Goal: Task Accomplishment & Management: Complete application form

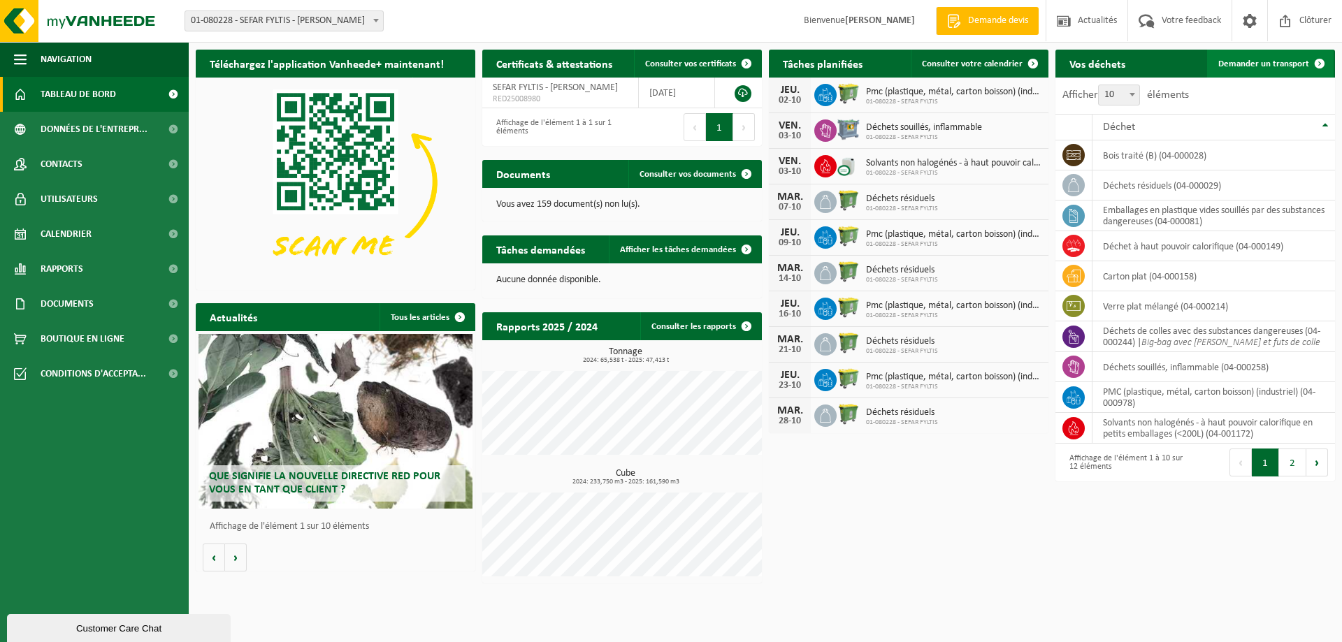
click at [1260, 66] on span "Demander un transport" at bounding box center [1263, 63] width 91 height 9
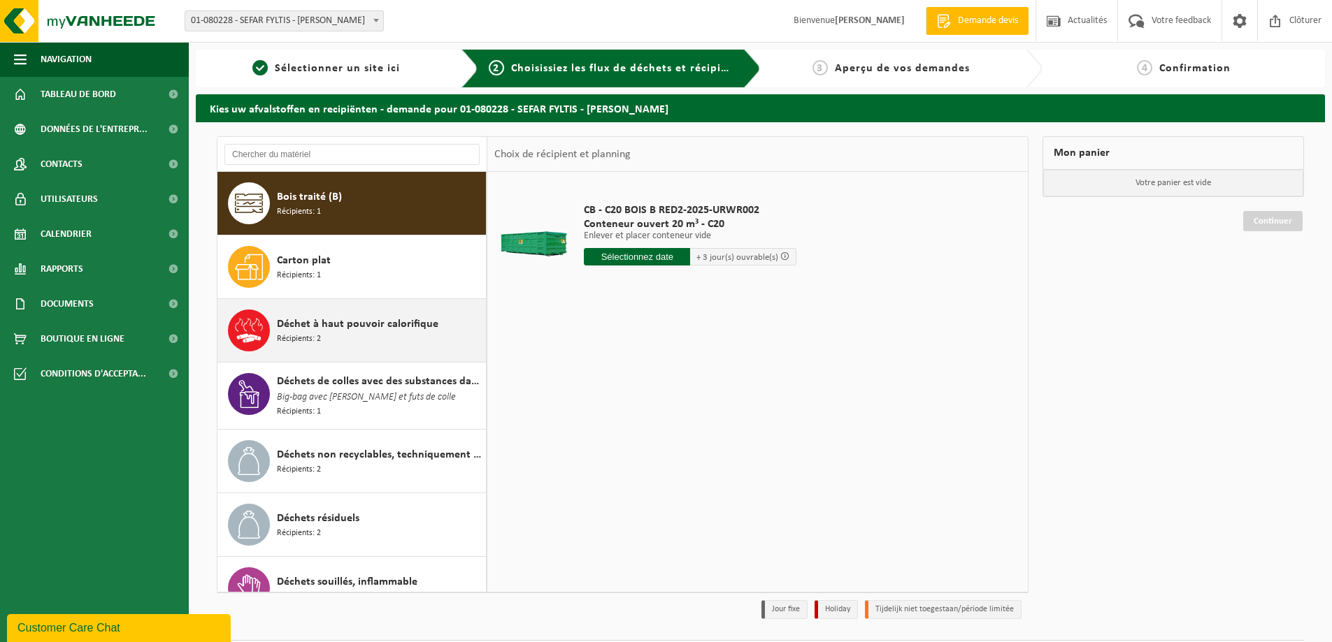
click at [343, 340] on div "Déchet à haut pouvoir calorifique Récipients: 2" at bounding box center [380, 331] width 206 height 42
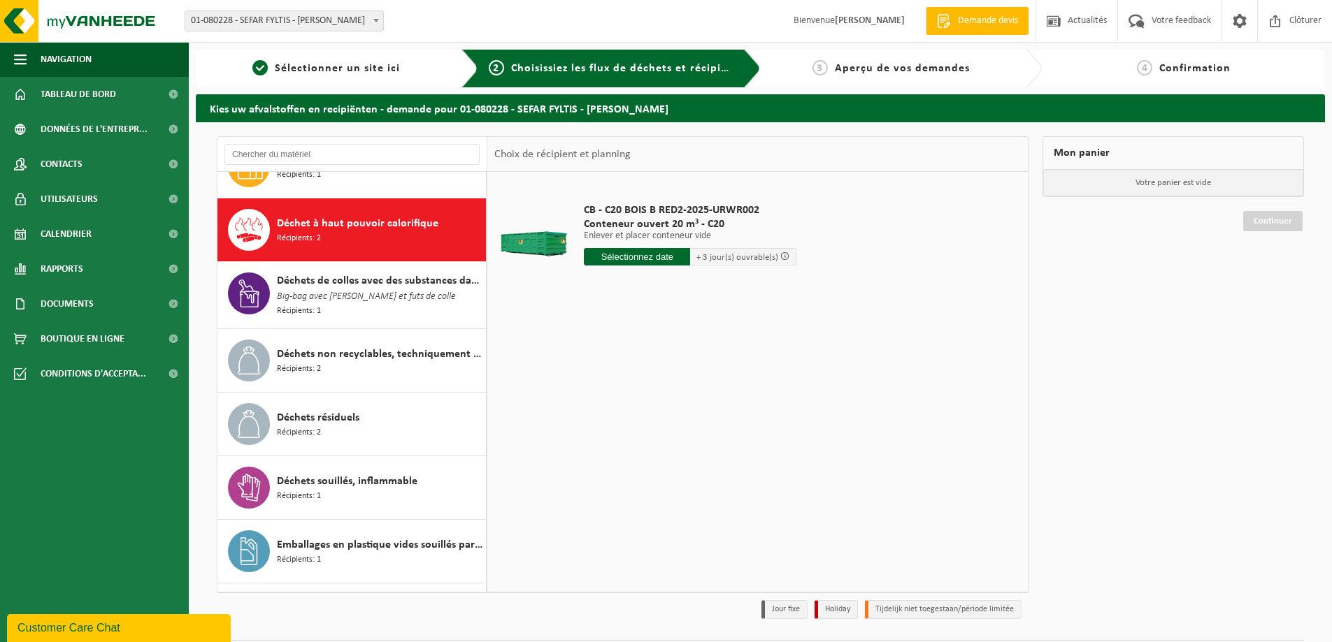
scroll to position [127, 0]
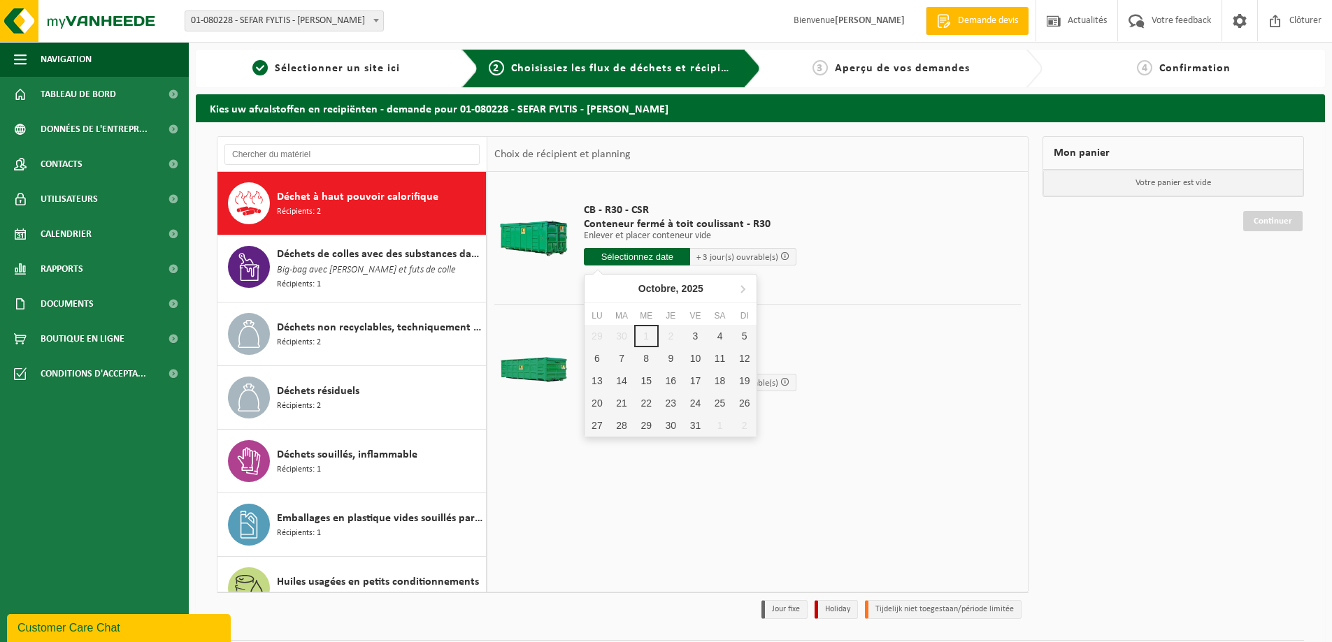
click at [665, 261] on input "text" at bounding box center [637, 256] width 106 height 17
click at [693, 340] on div "3" at bounding box center [695, 336] width 24 height 22
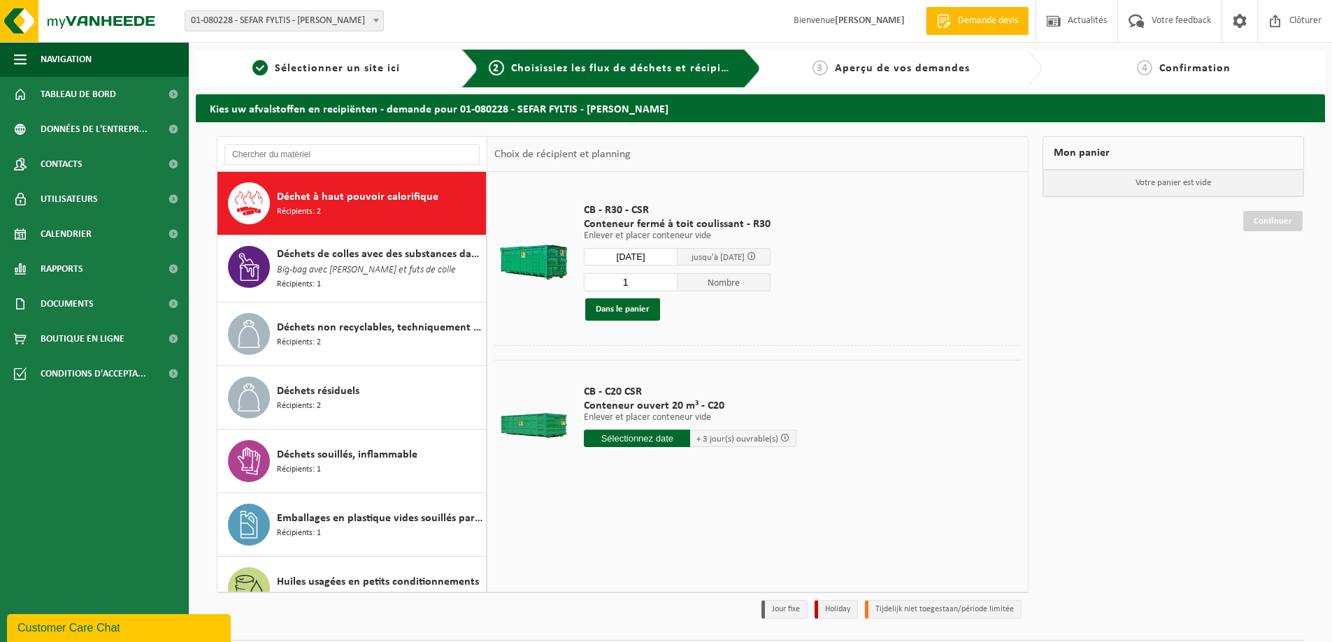
type input "à partir de 2025-10-03"
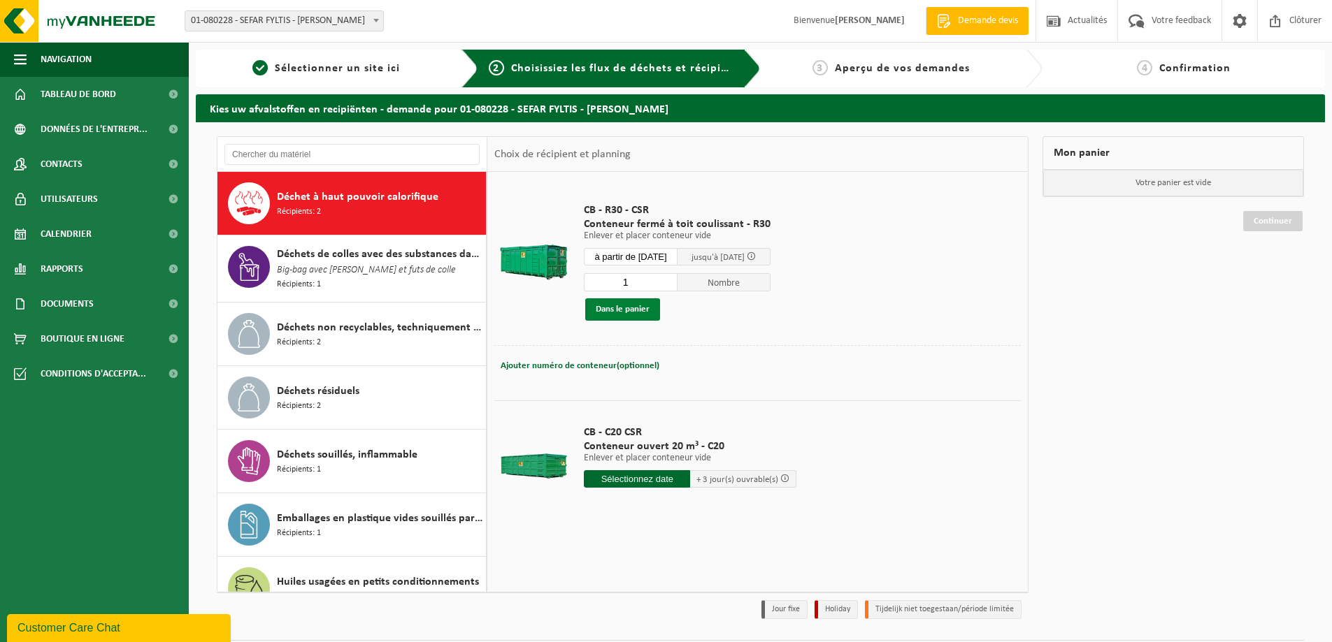
click at [645, 310] on button "Dans le panier" at bounding box center [622, 309] width 75 height 22
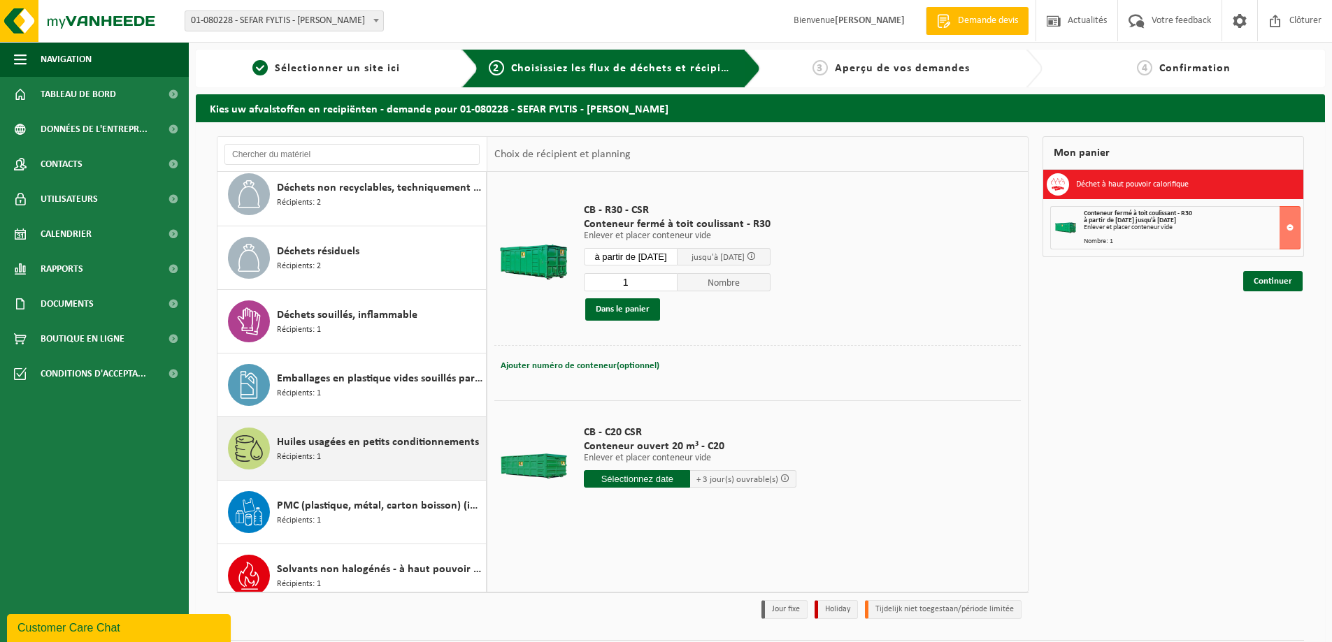
scroll to position [344, 0]
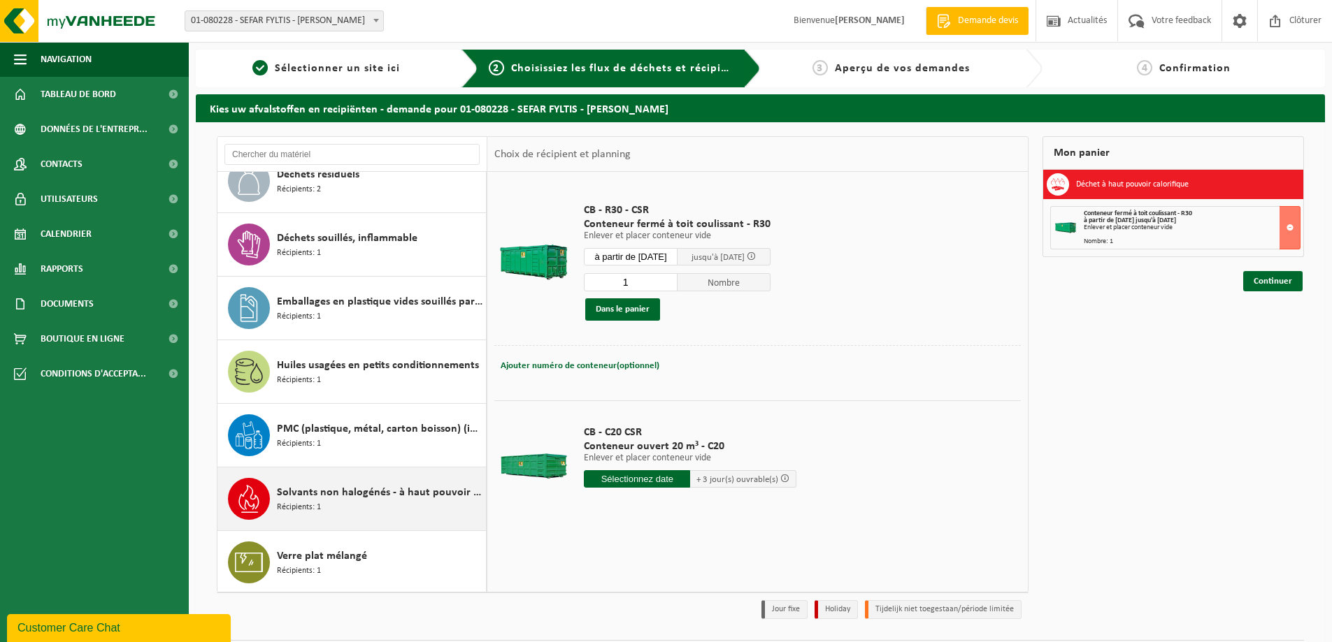
click at [370, 502] on div "Solvants non halogénés - à haut pouvoir calorifique en petits emballages (<200L…" at bounding box center [380, 499] width 206 height 42
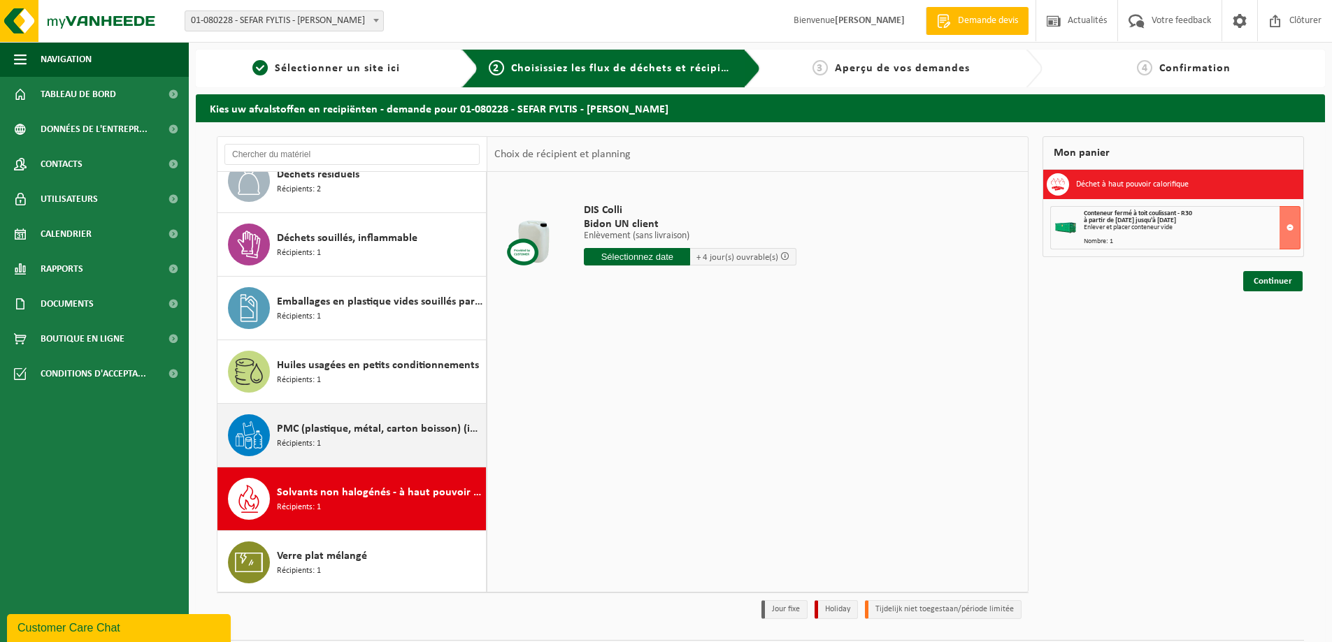
click at [333, 428] on span "PMC (plastique, métal, carton boisson) (industriel)" at bounding box center [380, 429] width 206 height 17
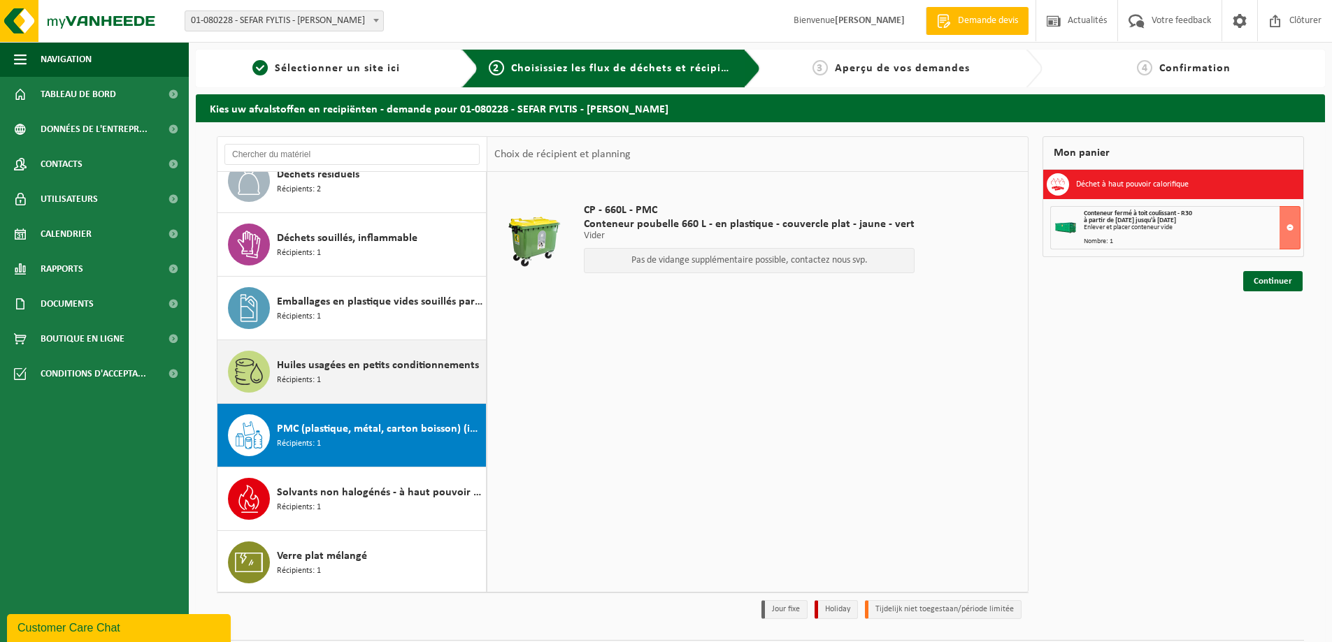
click at [333, 377] on div "Huiles usagées en petits conditionnements Récipients: 1" at bounding box center [380, 372] width 206 height 42
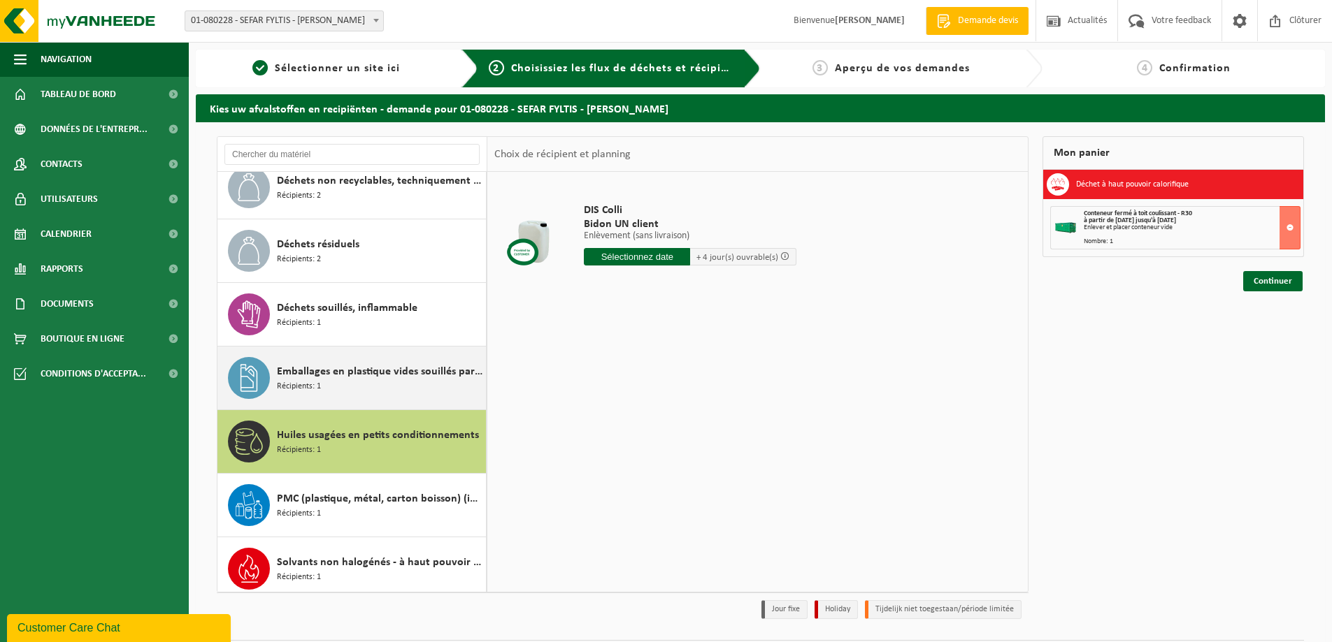
click at [310, 391] on div "Emballages en plastique vides souillés par des substances dangereuses Récipient…" at bounding box center [380, 378] width 206 height 42
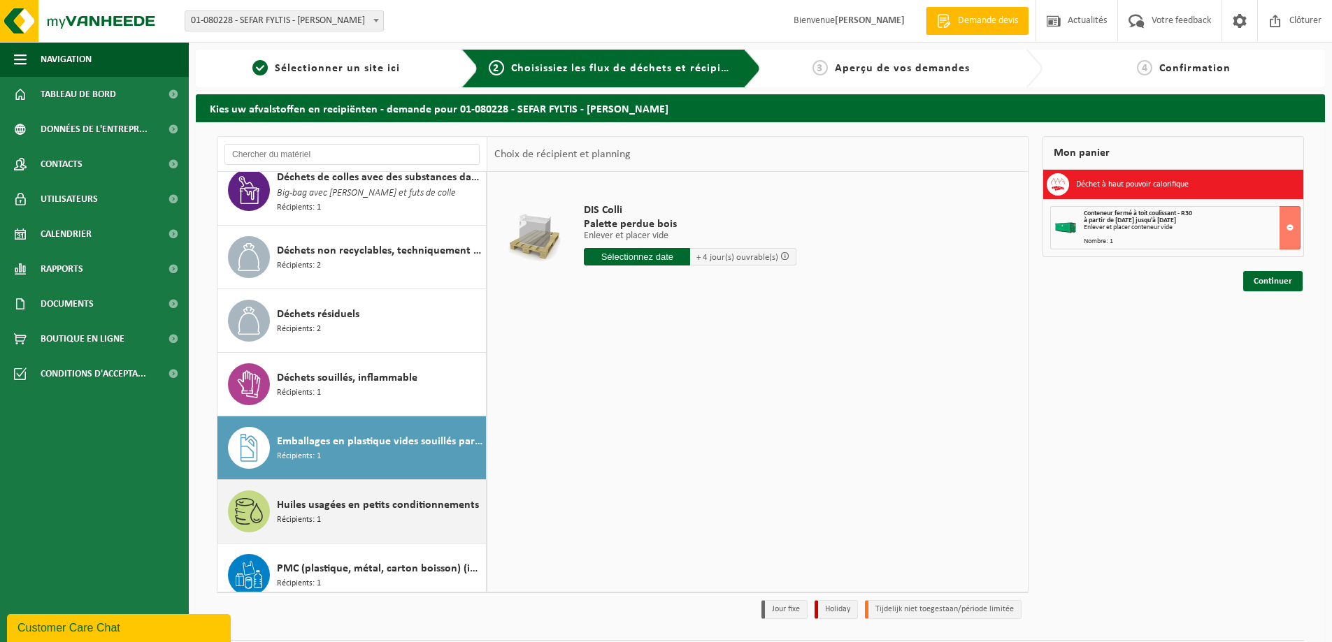
scroll to position [0, 0]
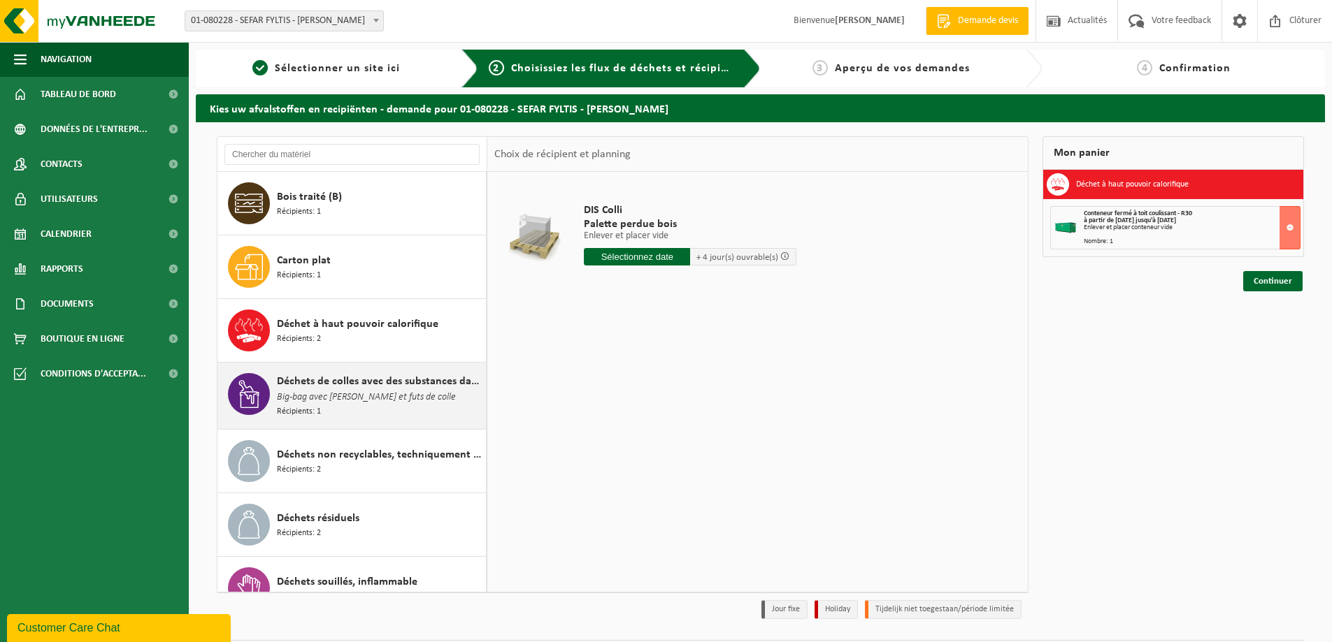
click at [328, 403] on span "Big-bag avec [PERSON_NAME] et futs de colle" at bounding box center [366, 397] width 179 height 15
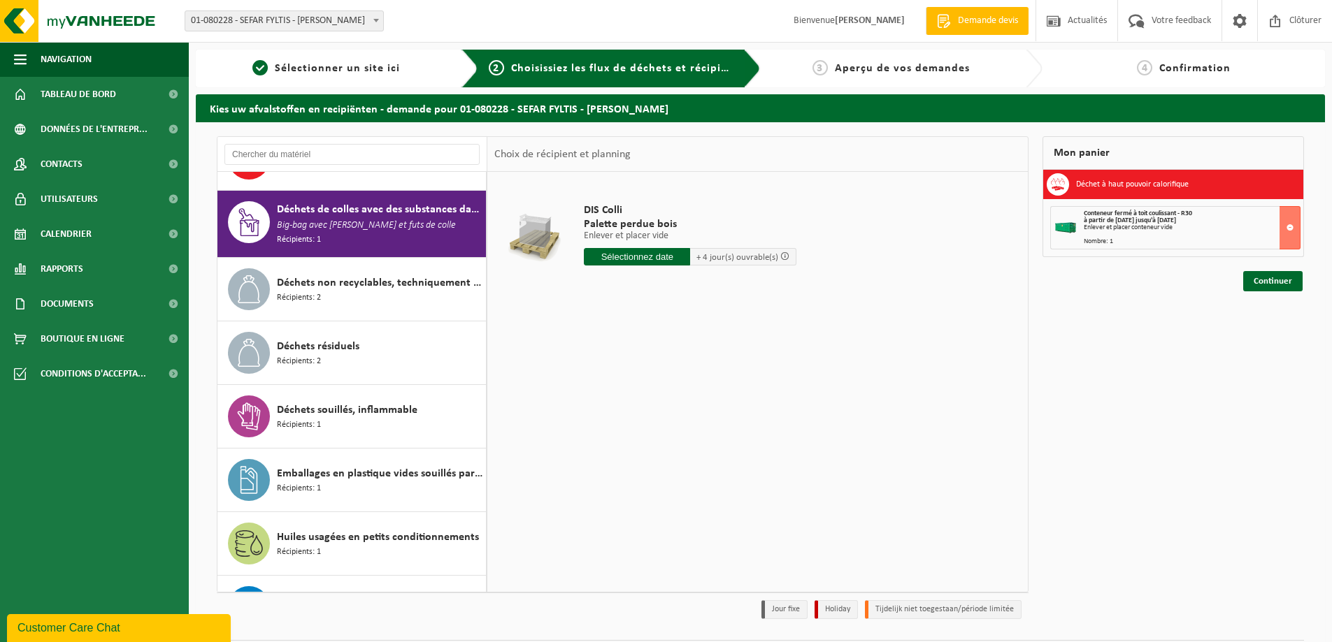
scroll to position [191, 0]
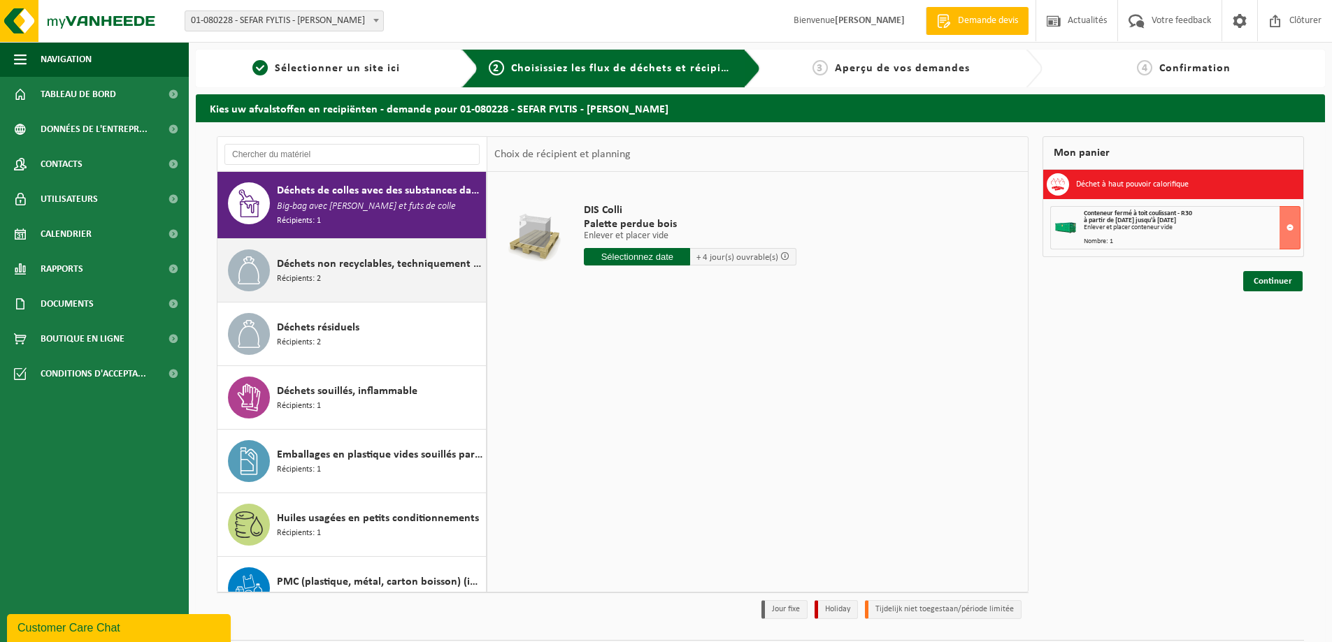
click at [324, 276] on div "Déchets non recyclables, techniquement non combustibles (combustibles) Récipien…" at bounding box center [380, 271] width 206 height 42
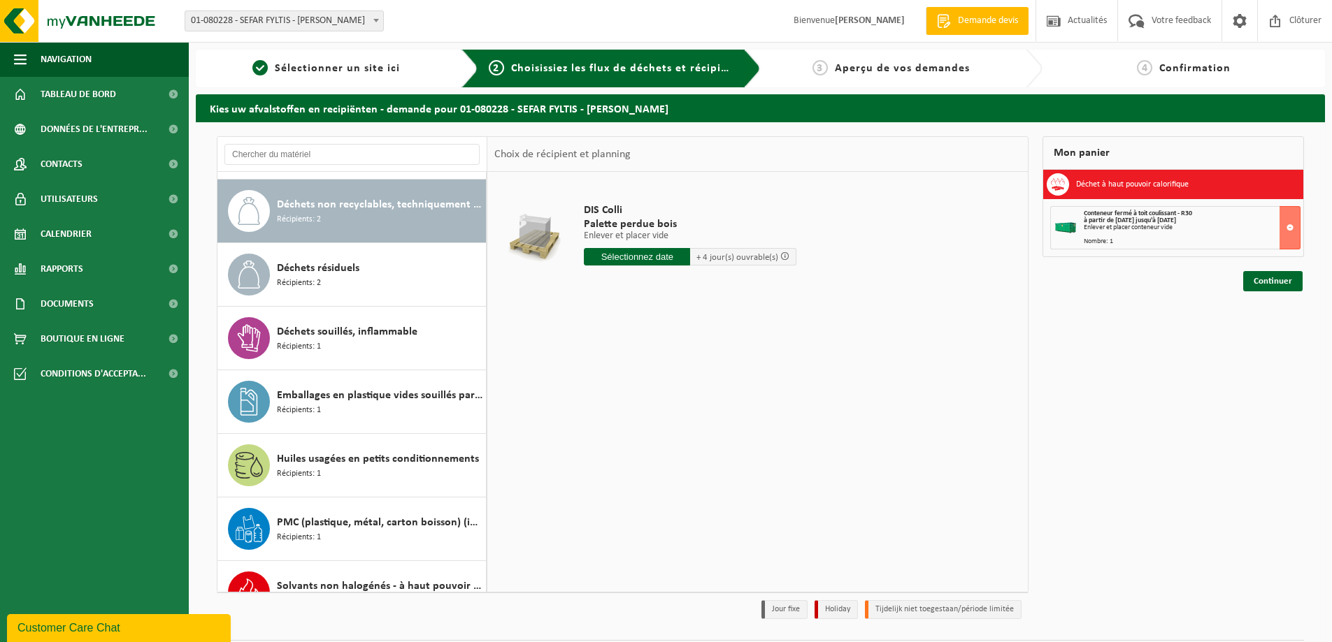
scroll to position [256, 0]
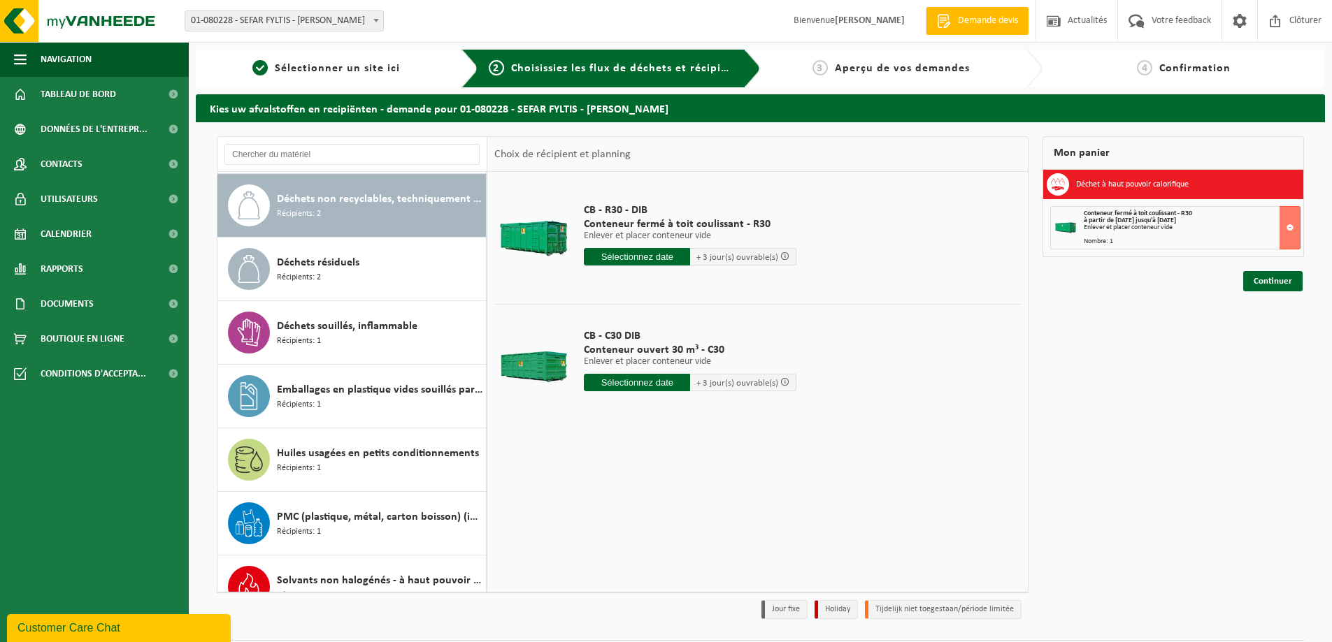
click at [636, 257] on input "text" at bounding box center [637, 256] width 106 height 17
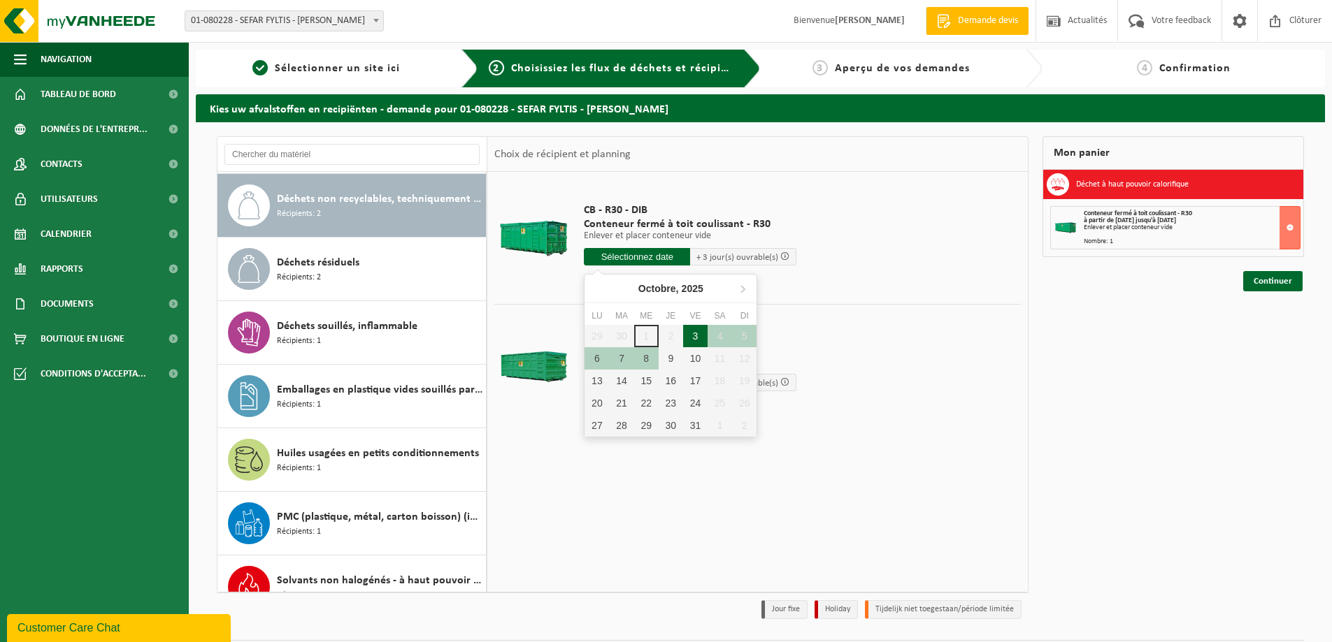
click at [696, 338] on div "3" at bounding box center [695, 336] width 24 height 22
type input "à partir de 2025-10-03"
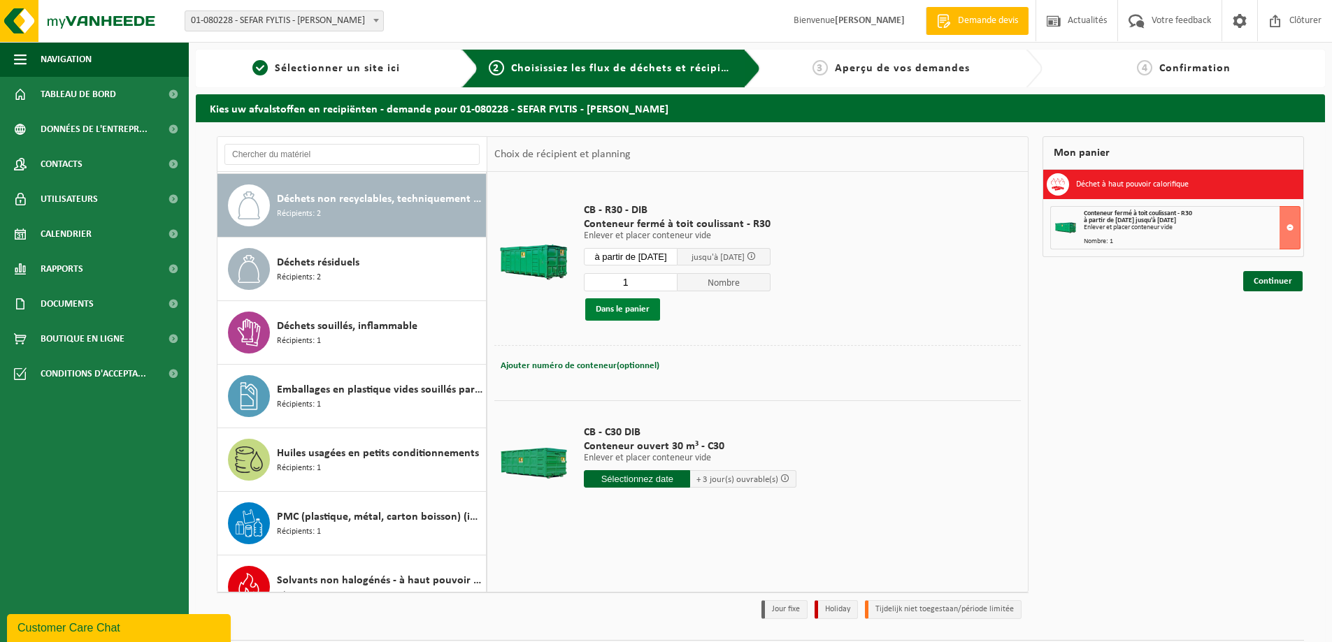
click at [642, 315] on button "Dans le panier" at bounding box center [622, 309] width 75 height 22
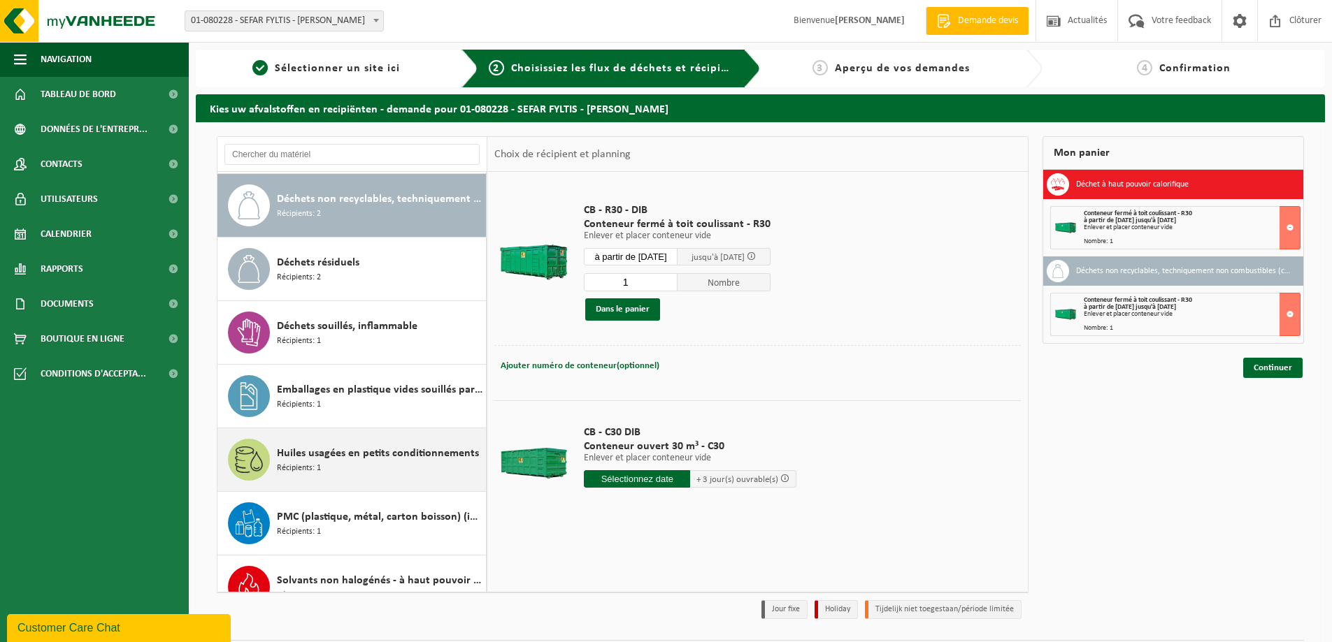
scroll to position [0, 0]
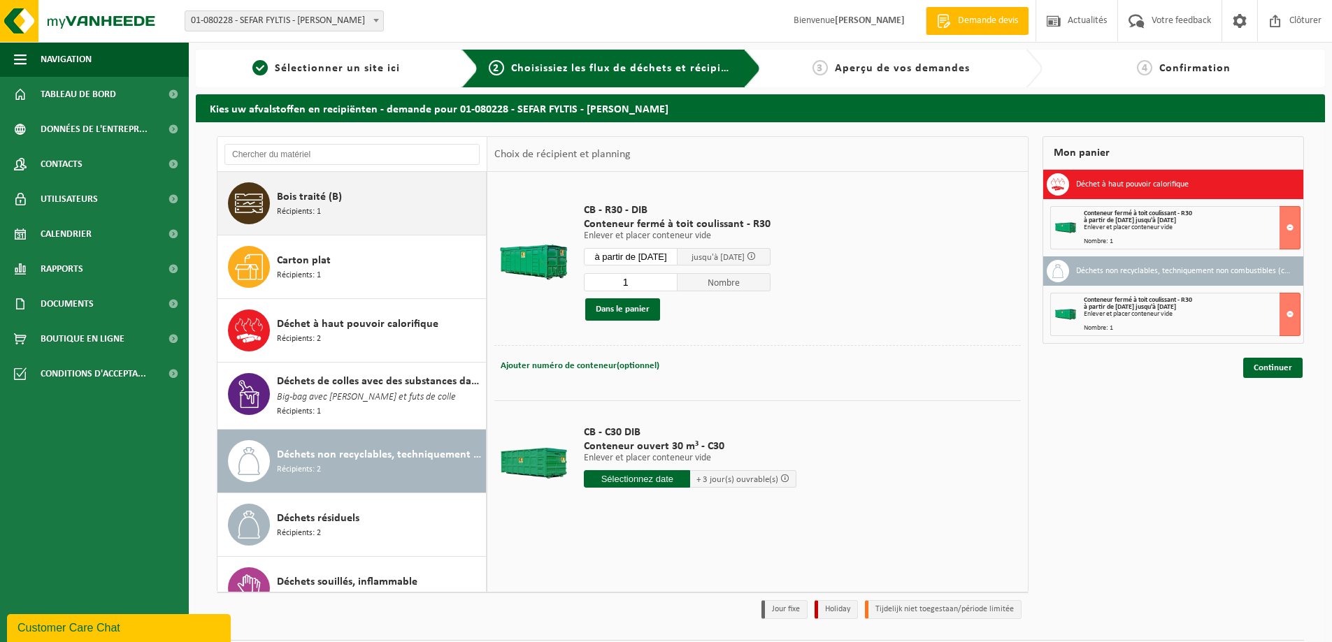
click at [331, 211] on div "Bois traité (B) Récipients: 1" at bounding box center [380, 203] width 206 height 42
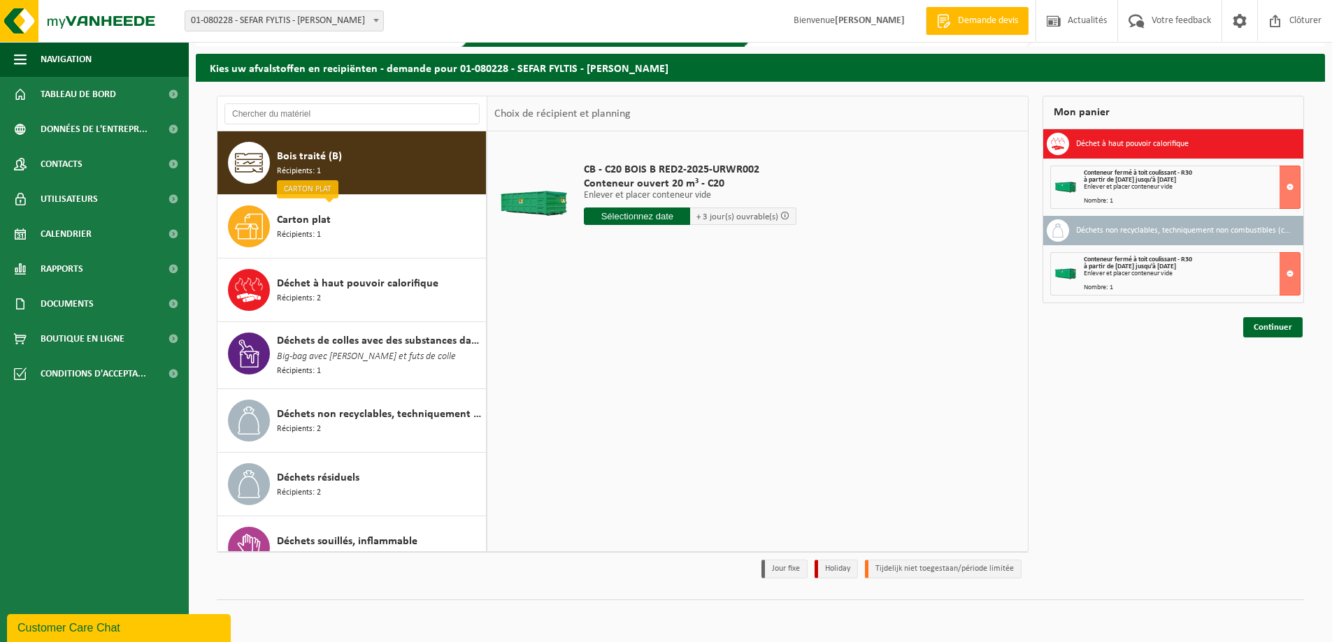
scroll to position [210, 0]
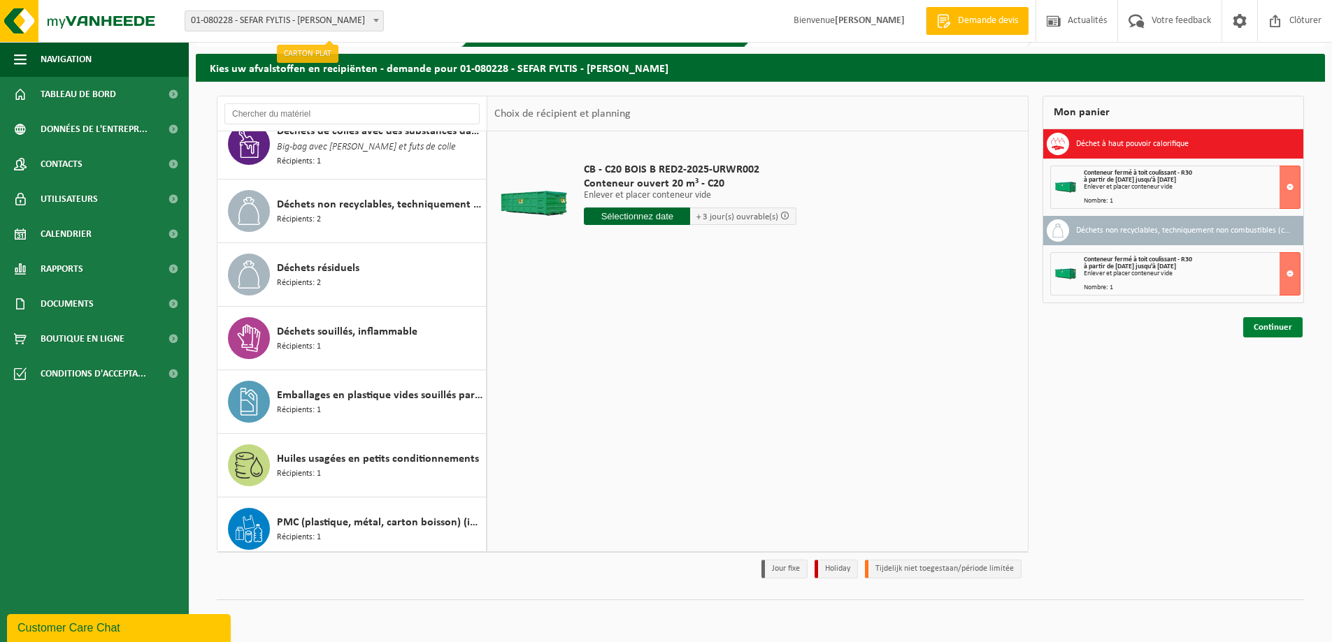
click at [1257, 328] on link "Continuer" at bounding box center [1272, 327] width 59 height 20
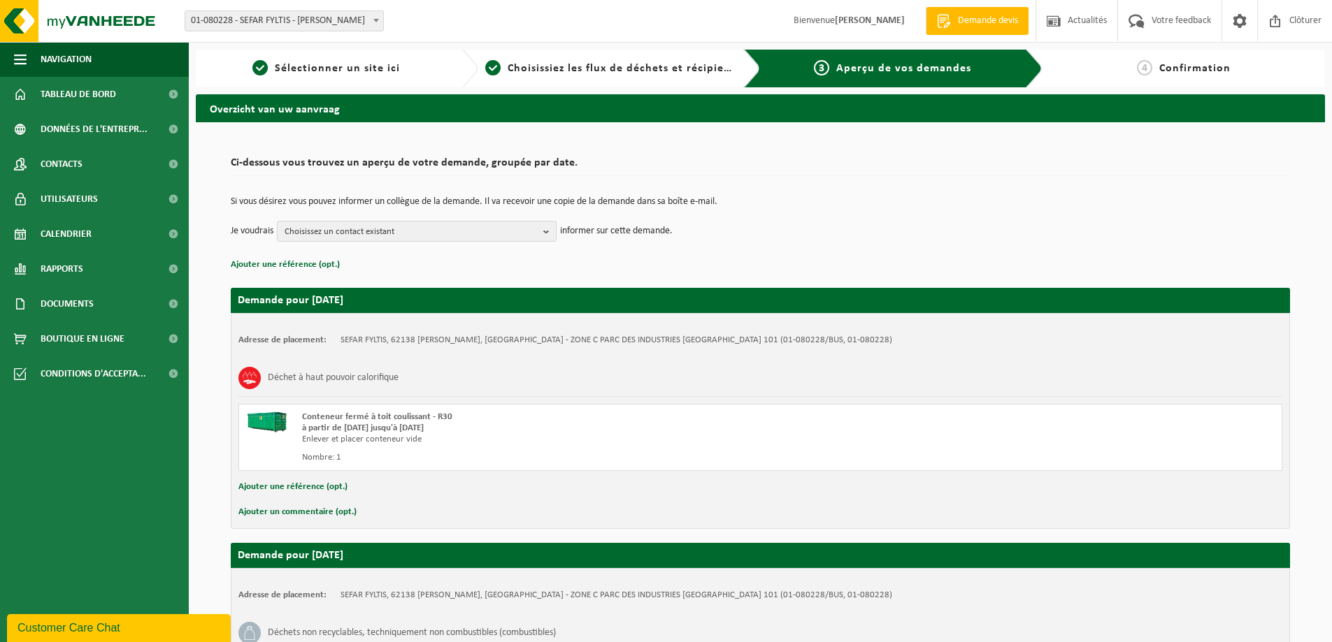
scroll to position [212, 0]
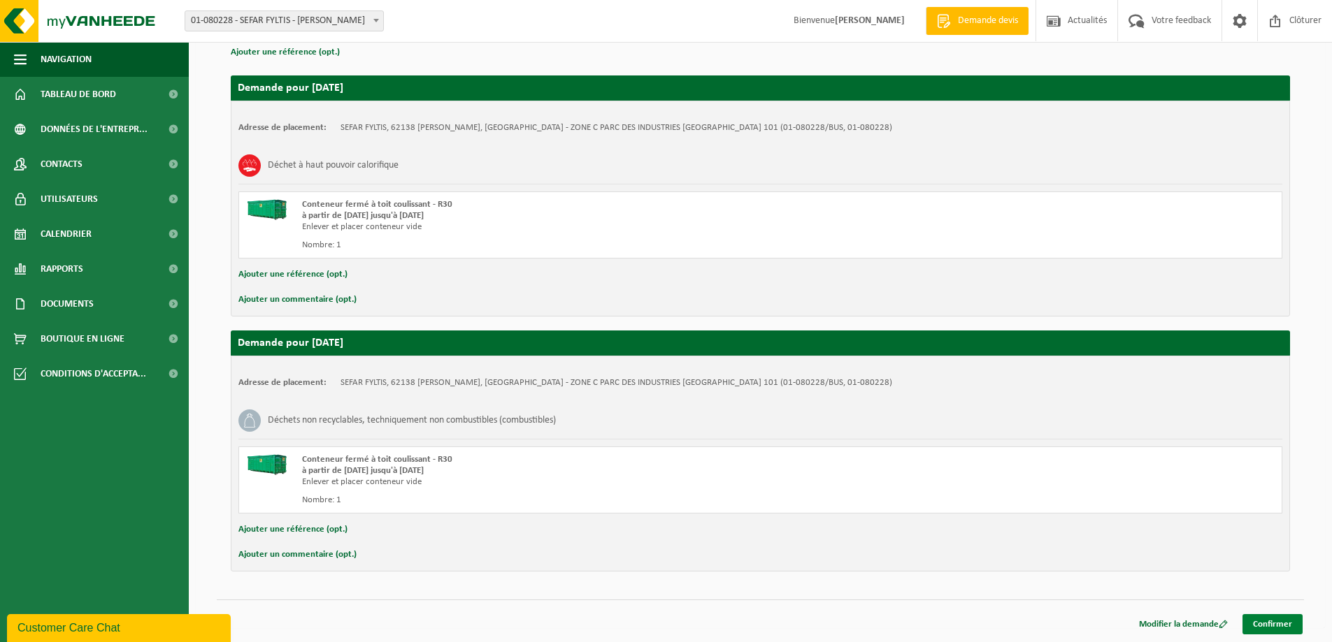
click at [1272, 630] on link "Confirmer" at bounding box center [1272, 624] width 60 height 20
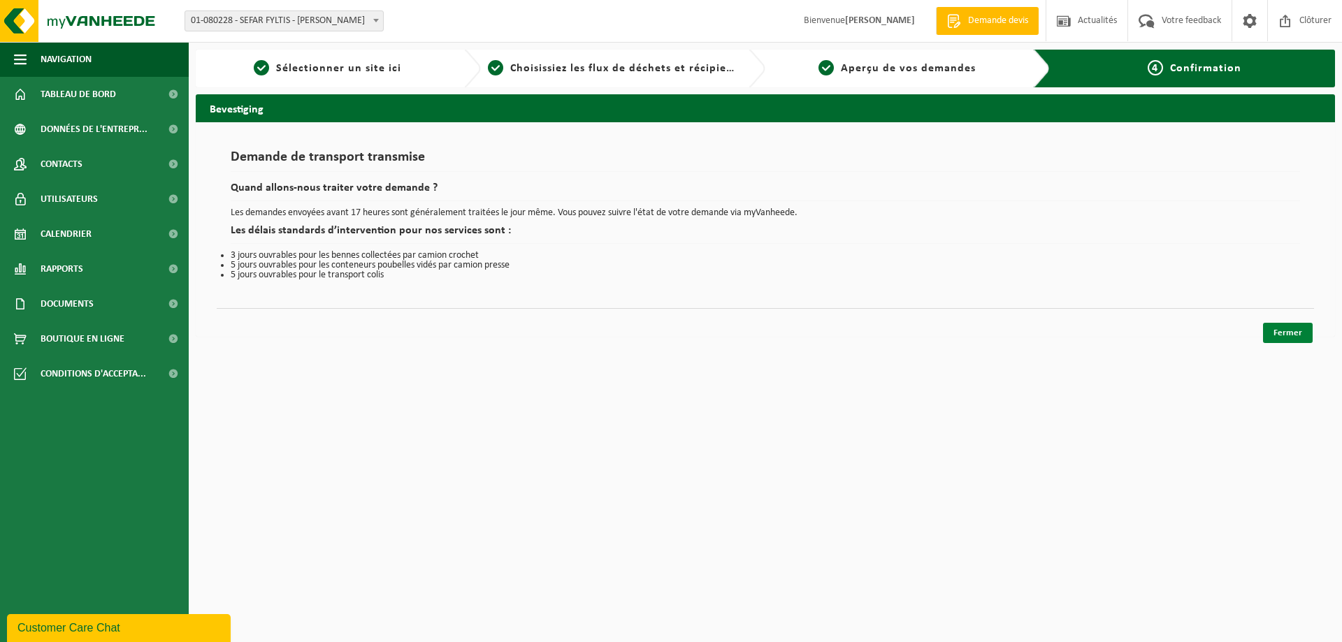
click at [1298, 335] on link "Fermer" at bounding box center [1288, 333] width 50 height 20
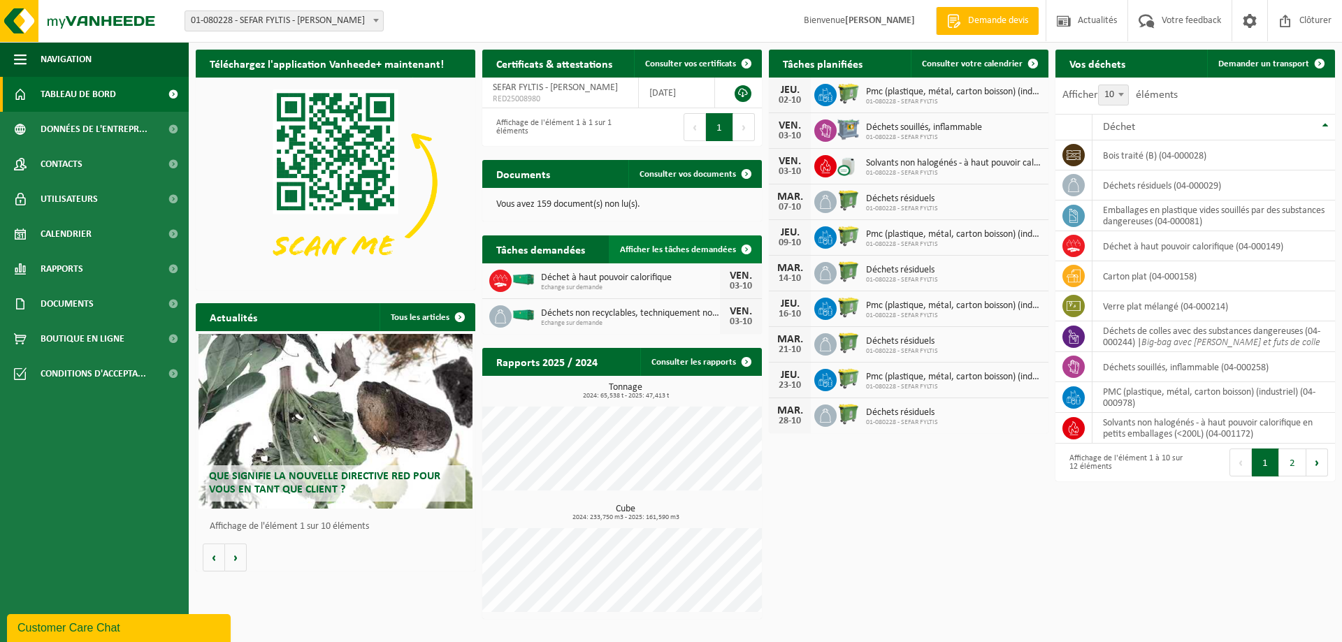
click at [720, 250] on span "Afficher les tâches demandées" at bounding box center [678, 249] width 116 height 9
